Goal: Use online tool/utility: Utilize a website feature to perform a specific function

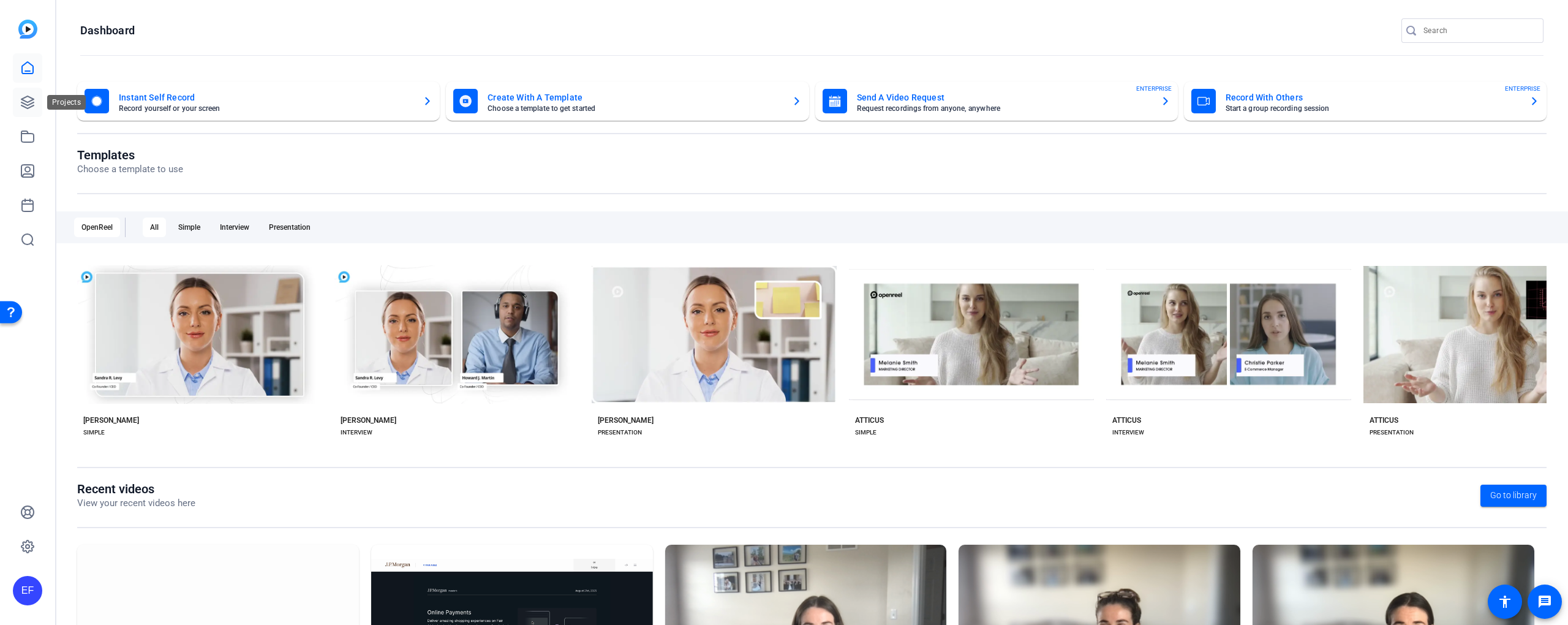
click at [28, 107] on icon at bounding box center [28, 102] width 14 height 14
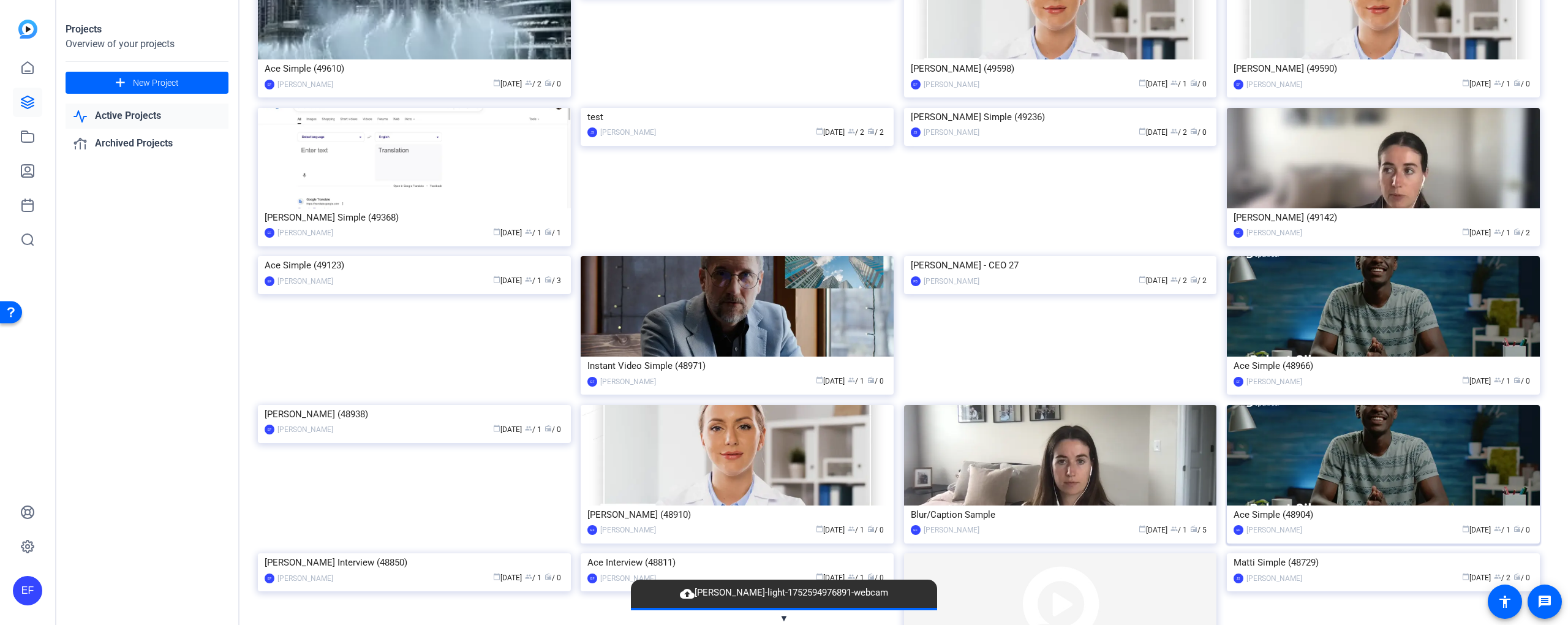
scroll to position [1086, 0]
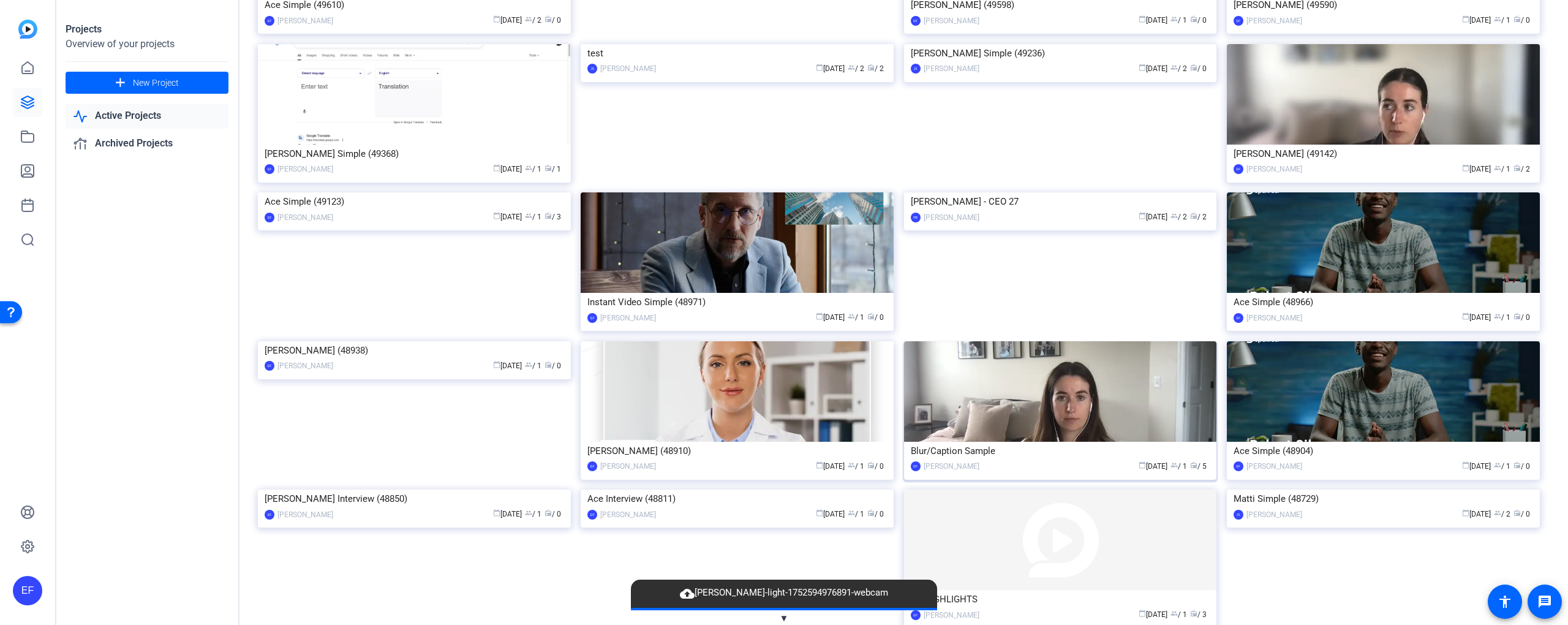
click at [945, 441] on div "Blur/Caption Sample" at bounding box center [1060, 450] width 299 height 19
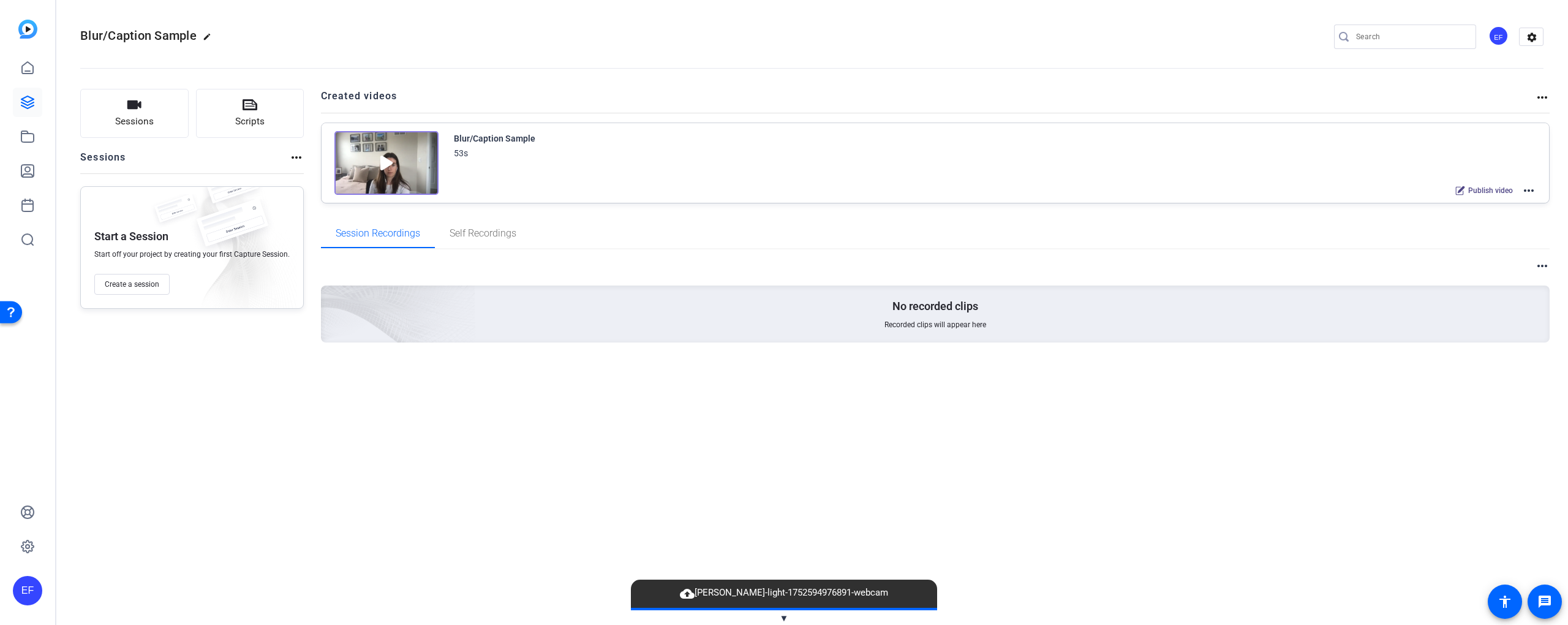
click at [1532, 189] on mat-icon "more_horiz" at bounding box center [1529, 191] width 14 height 14
click at [1495, 199] on span "Edit in Creator" at bounding box center [1483, 205] width 85 height 14
